Goal: Information Seeking & Learning: Learn about a topic

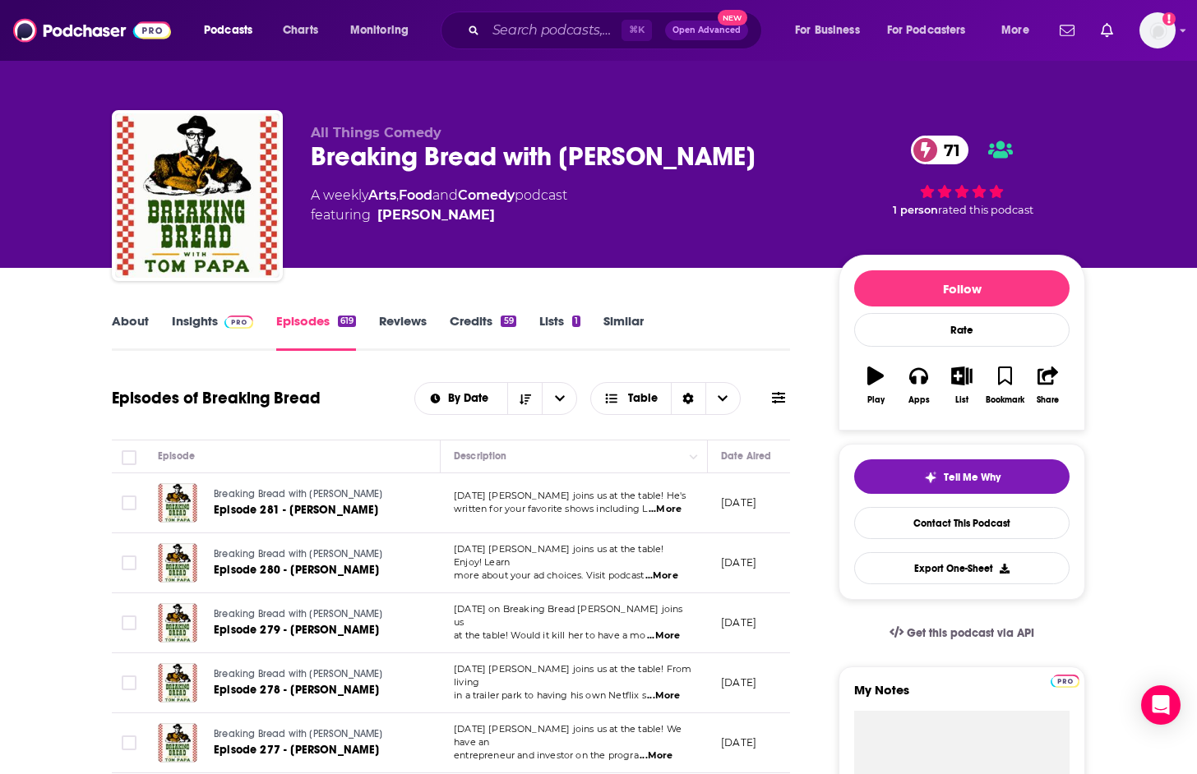
click at [215, 325] on link "Insights" at bounding box center [212, 332] width 81 height 38
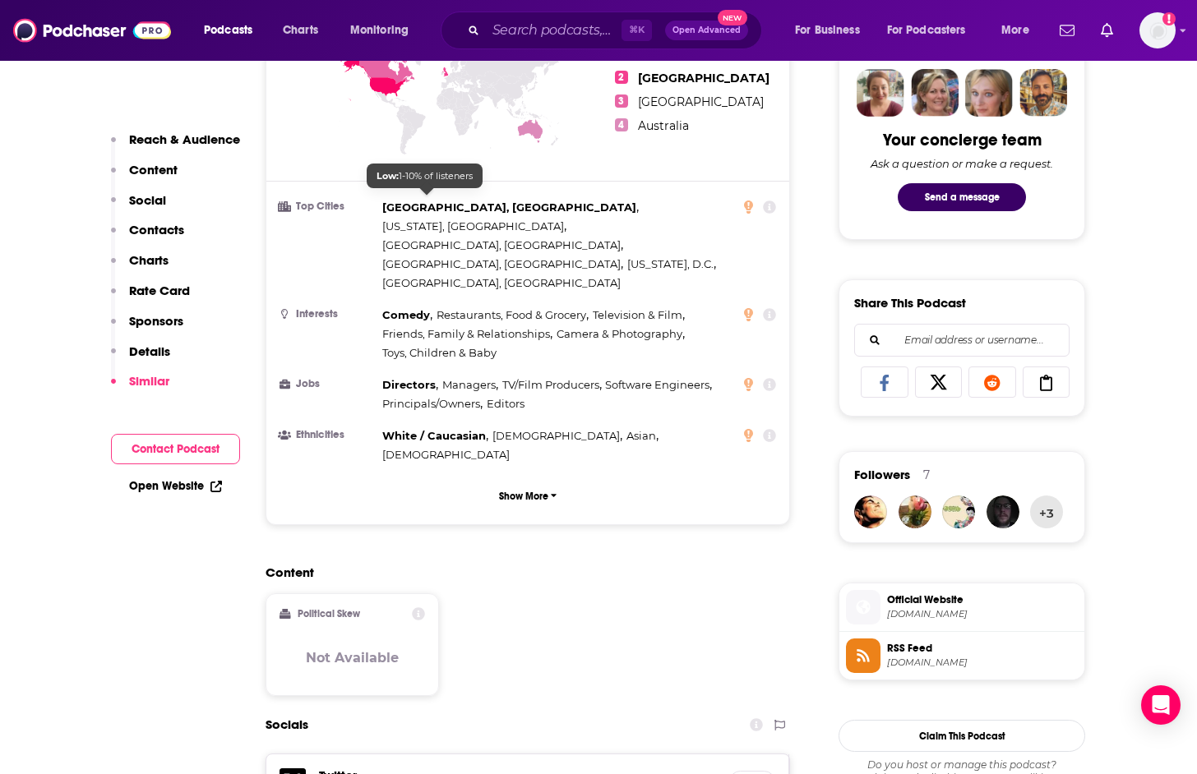
scroll to position [1053, 0]
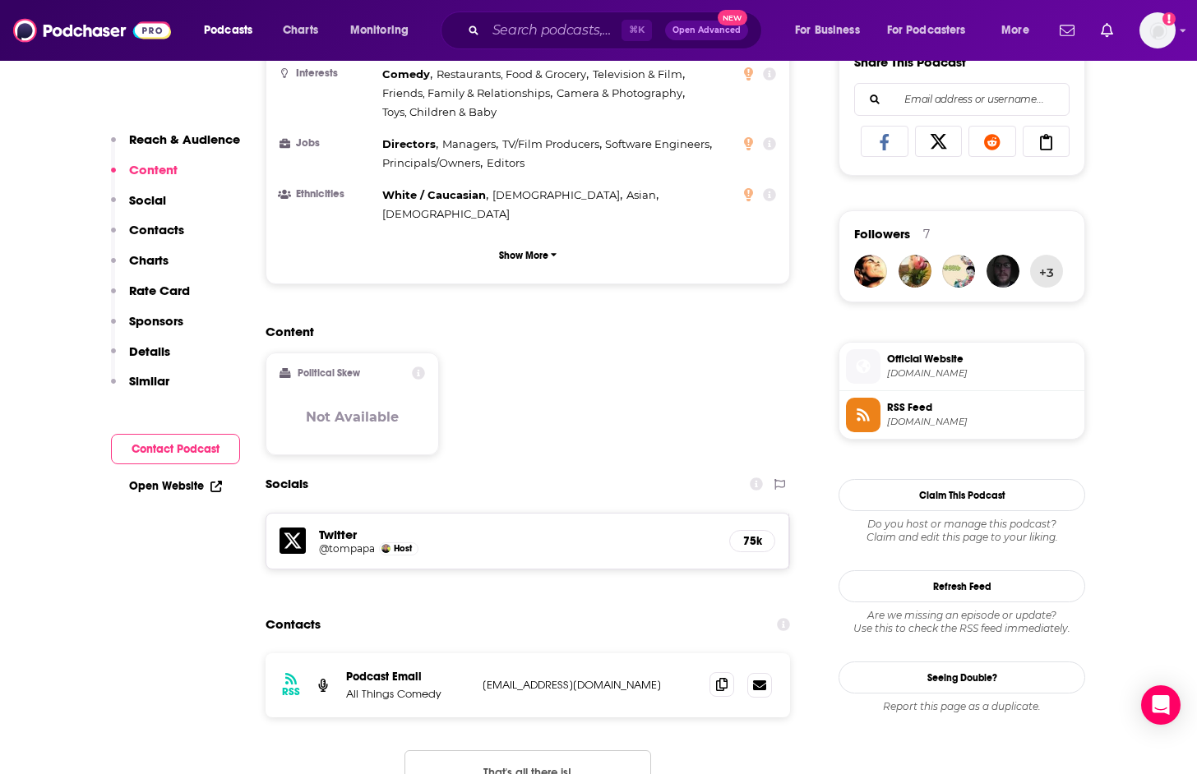
click at [712, 672] on span at bounding box center [721, 684] width 25 height 25
click at [722, 678] on icon at bounding box center [722, 684] width 12 height 13
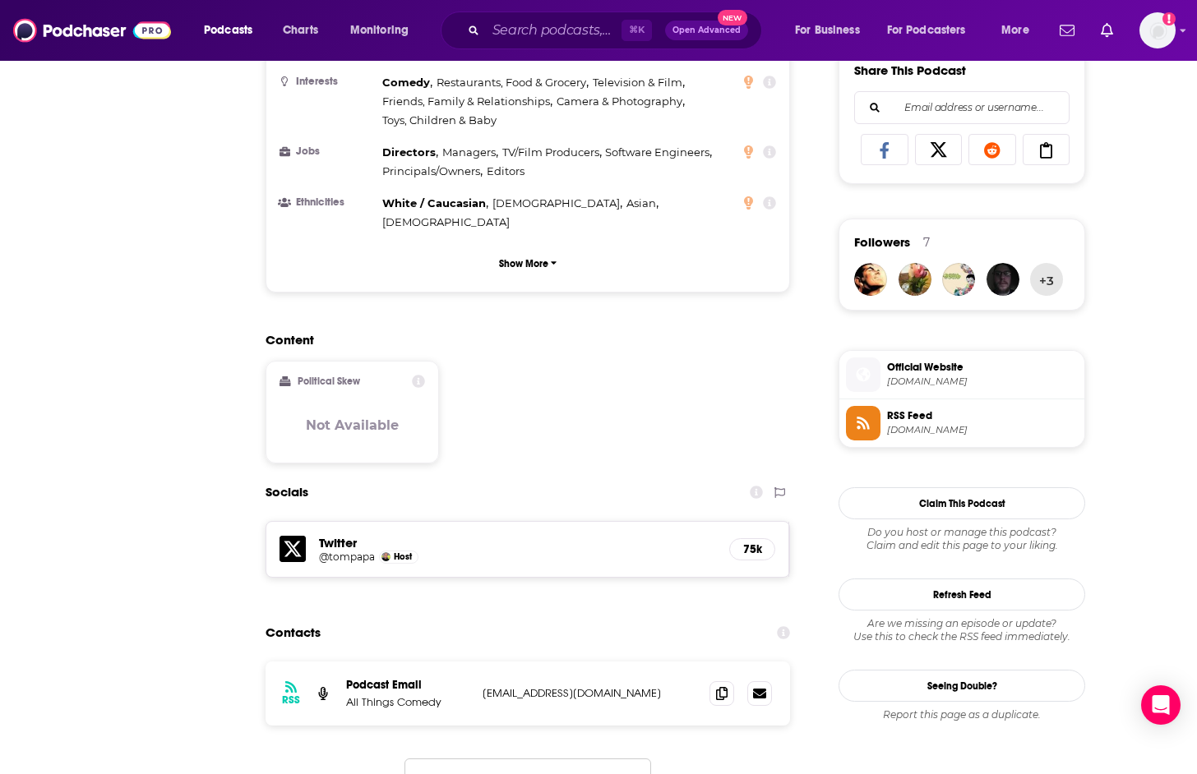
scroll to position [0, 0]
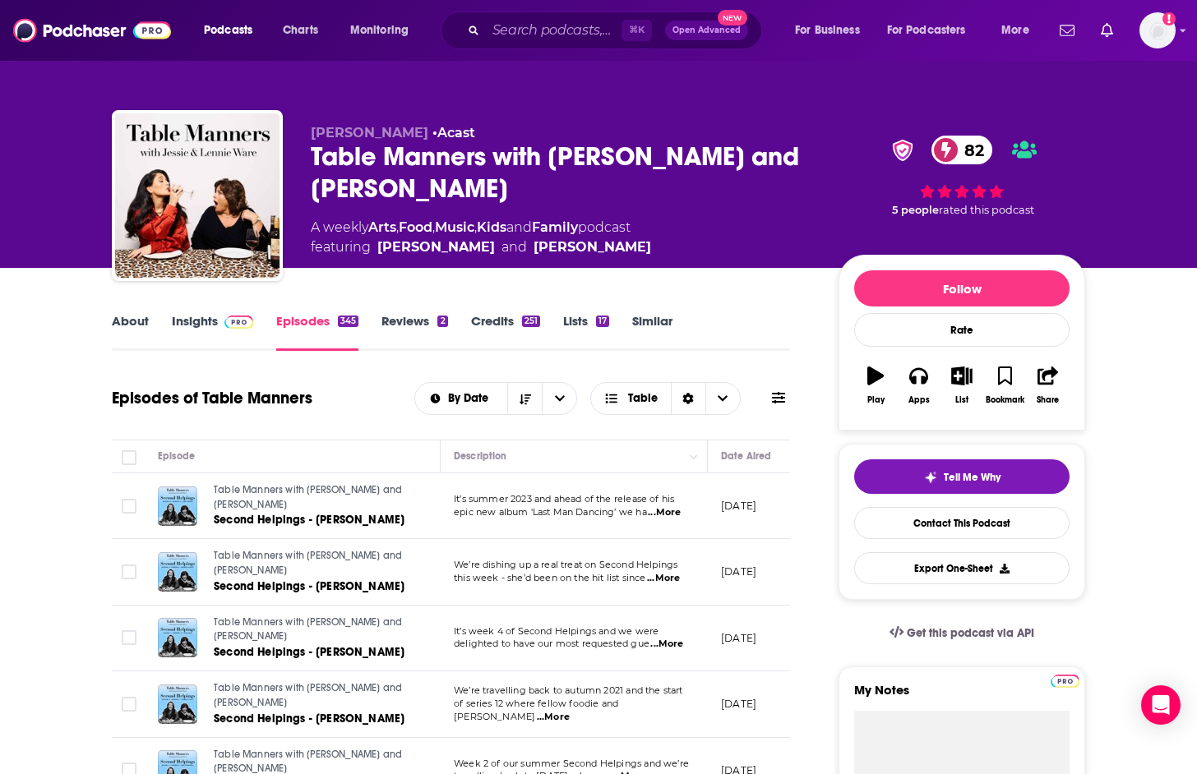
click at [184, 311] on div "About Insights Episodes 345 Reviews 2 Credits 251 Lists 17 Similar" at bounding box center [451, 331] width 678 height 40
click at [200, 318] on link "Insights" at bounding box center [212, 332] width 81 height 38
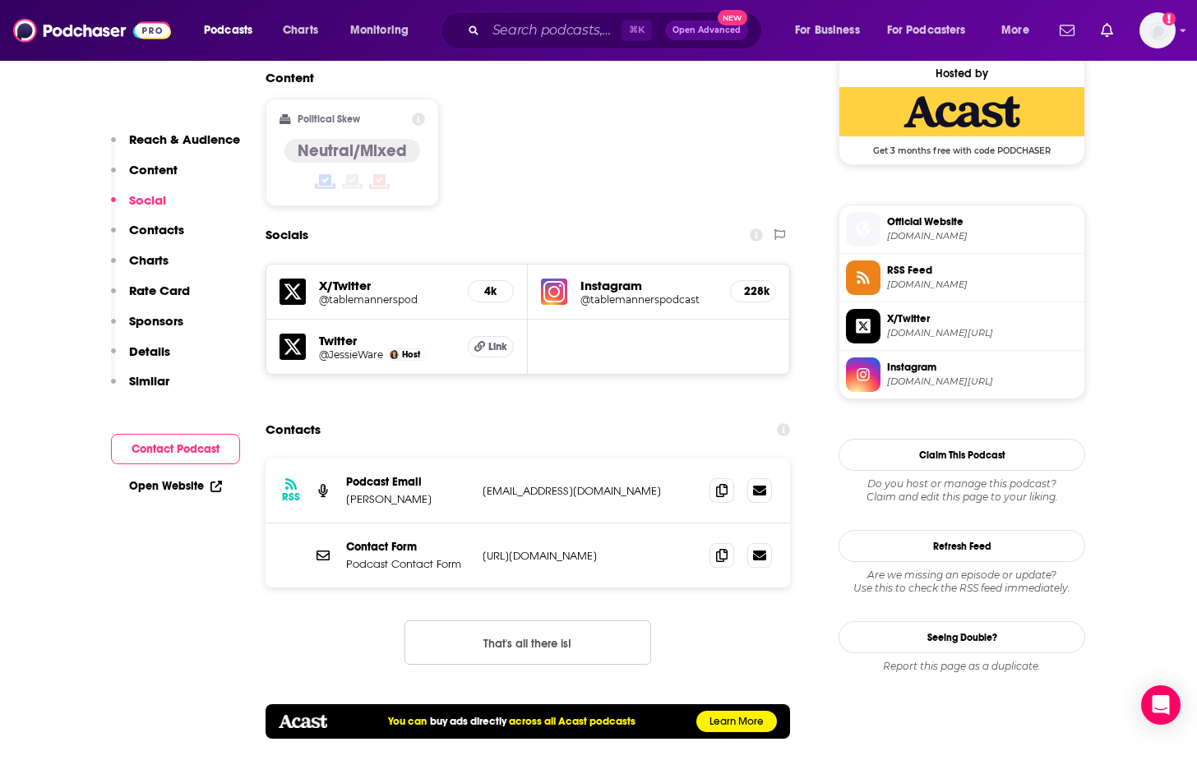
scroll to position [1364, 0]
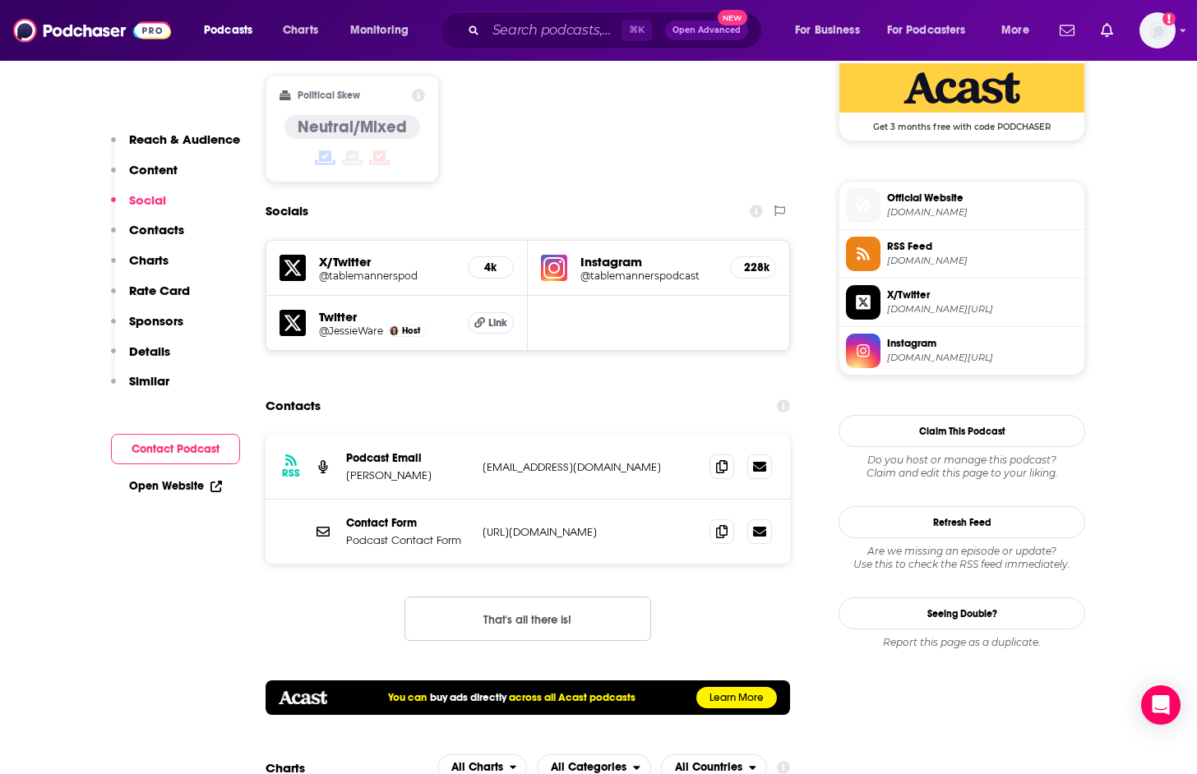
click at [675, 525] on p "[URL][DOMAIN_NAME]" at bounding box center [589, 532] width 214 height 14
drag, startPoint x: 705, startPoint y: 471, endPoint x: 716, endPoint y: 473, distance: 10.8
click at [705, 500] on div "Contact Form Podcast Contact Form [URL][DOMAIN_NAME] [URL][DOMAIN_NAME]" at bounding box center [527, 532] width 524 height 64
click at [718, 524] on icon at bounding box center [722, 530] width 12 height 13
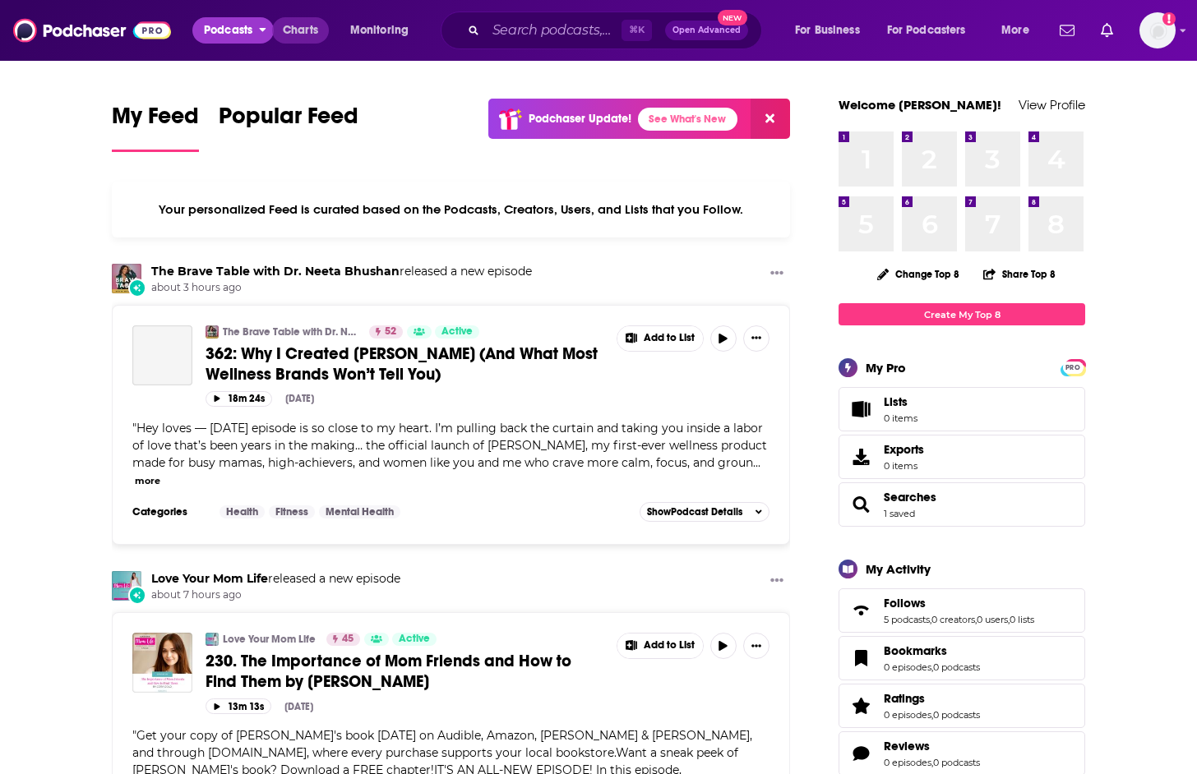
drag, startPoint x: 270, startPoint y: 29, endPoint x: 281, endPoint y: 28, distance: 11.5
click at [270, 29] on button "Podcasts" at bounding box center [232, 30] width 81 height 26
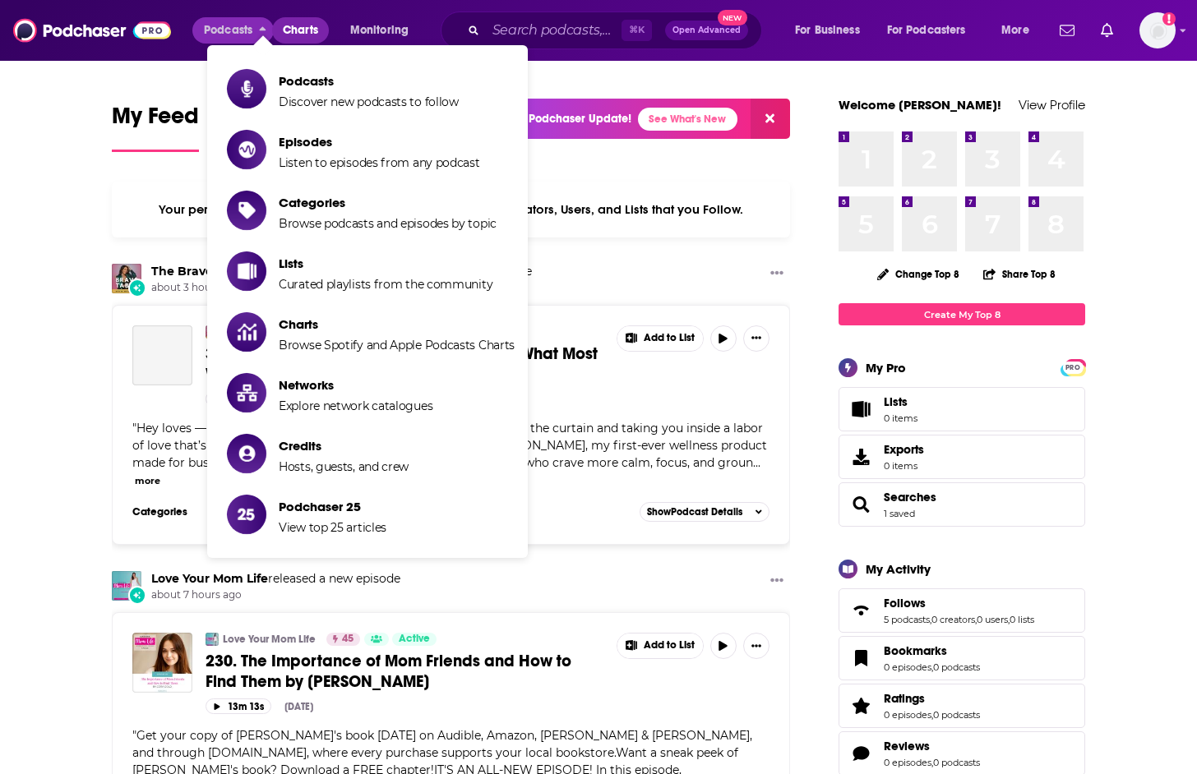
click at [299, 28] on span "Charts" at bounding box center [300, 30] width 35 height 23
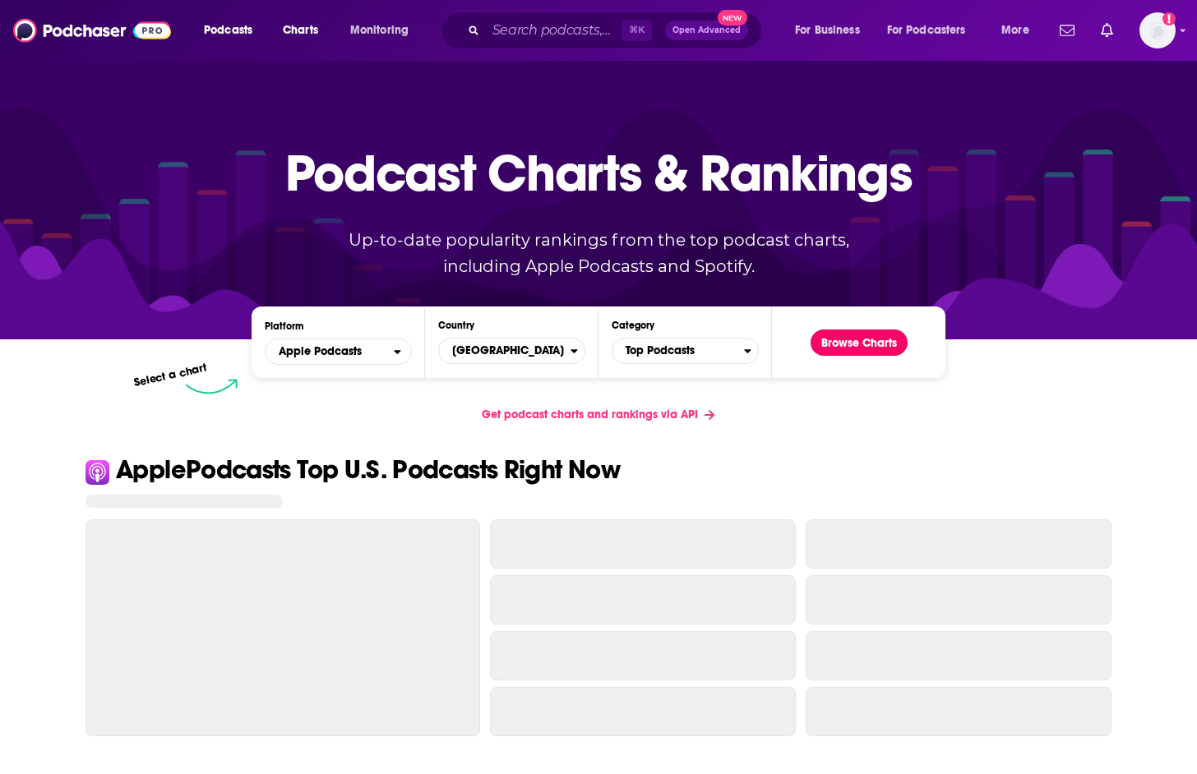
click at [853, 347] on button "Browse Charts" at bounding box center [858, 343] width 97 height 26
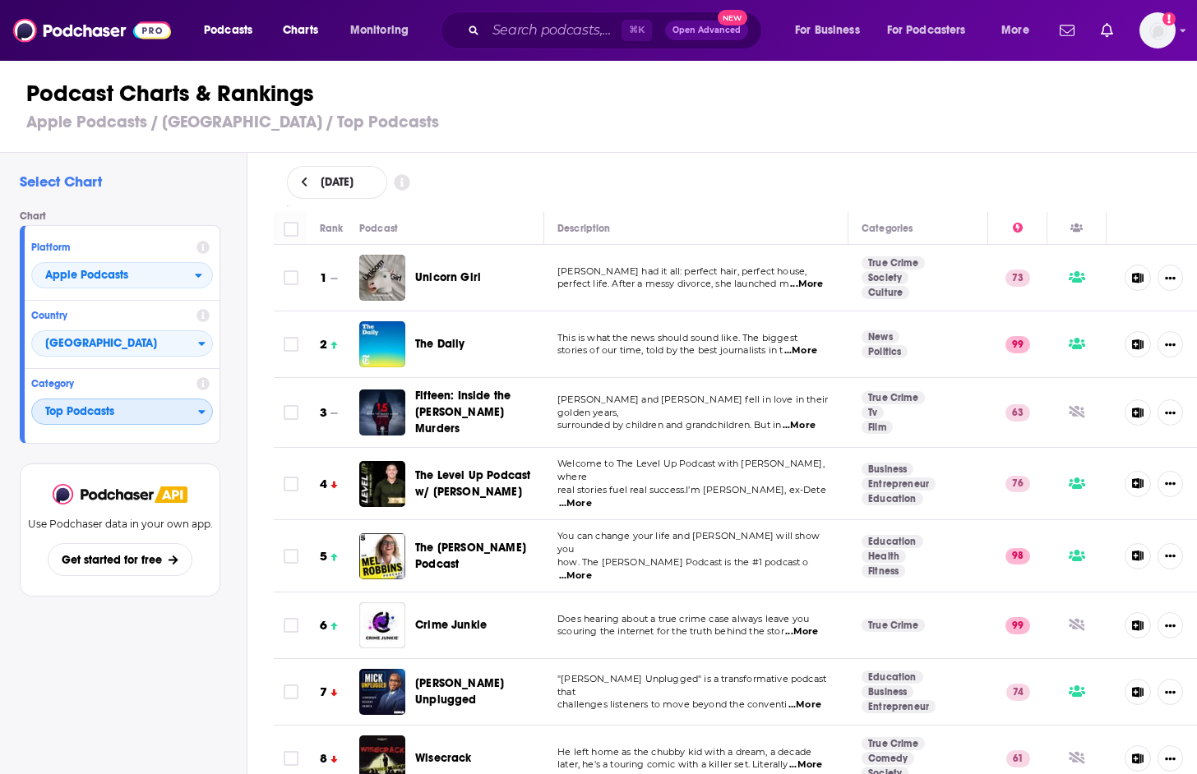
click at [121, 417] on span "Top Podcasts" at bounding box center [115, 413] width 166 height 28
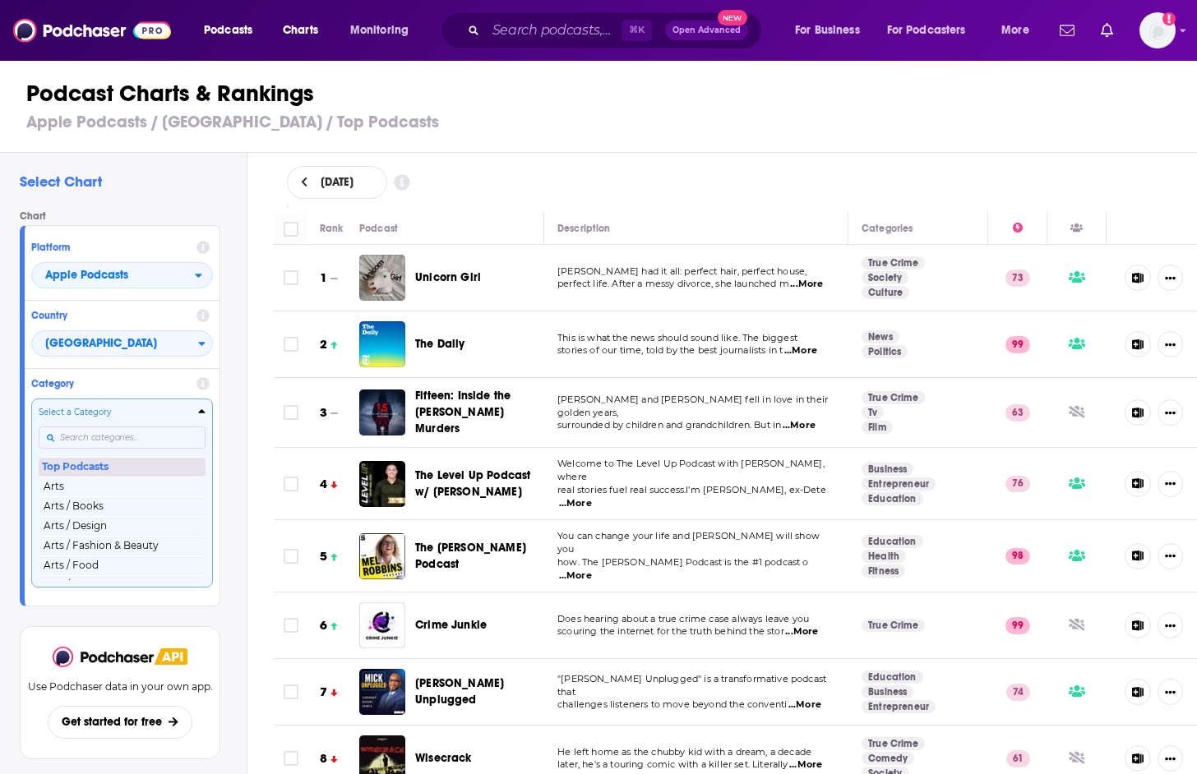
click at [113, 467] on button "Top Podcasts" at bounding box center [122, 467] width 167 height 20
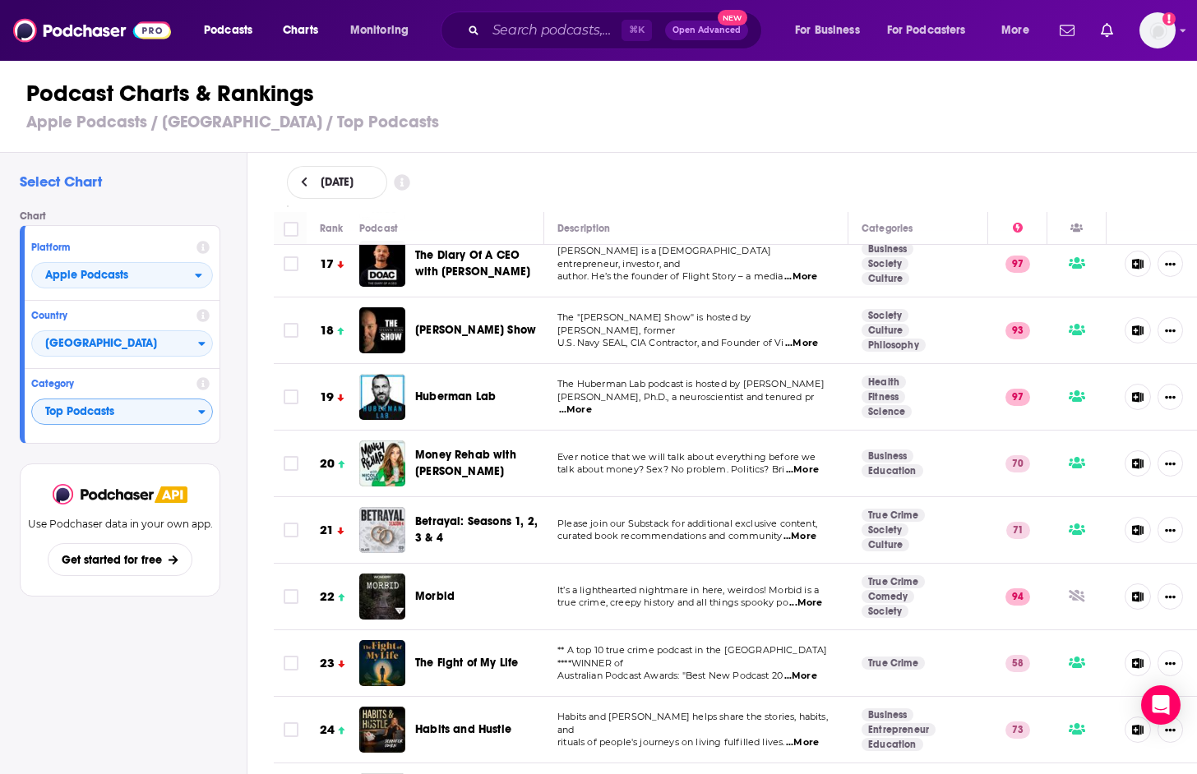
scroll to position [1111, 1]
